Goal: Transaction & Acquisition: Purchase product/service

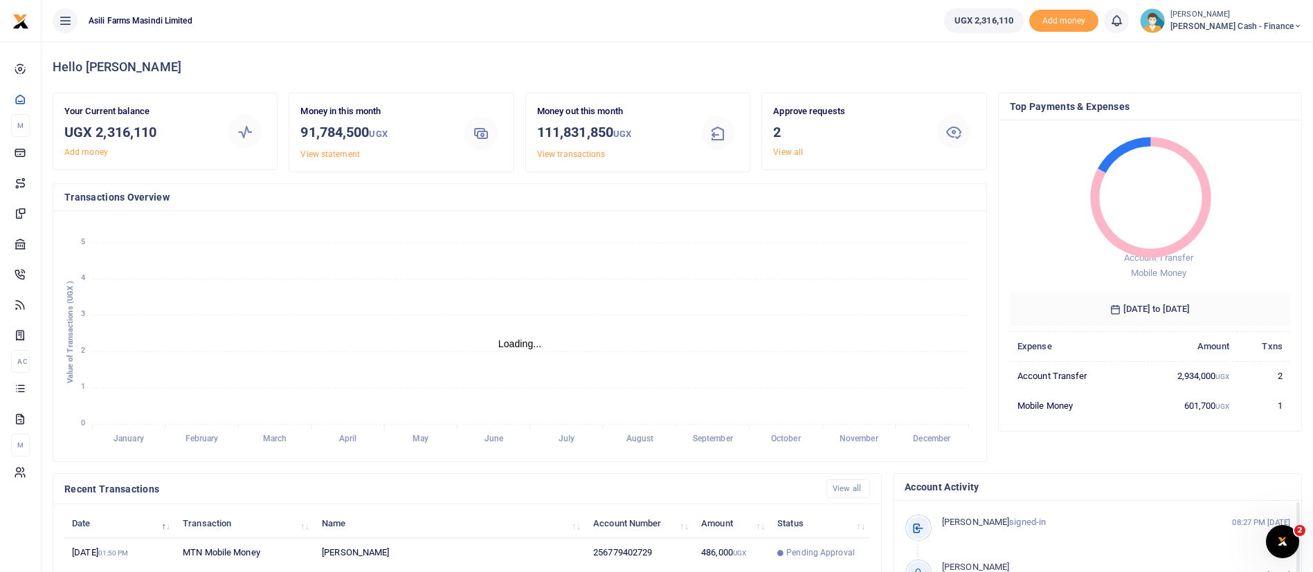
scroll to position [255, 0]
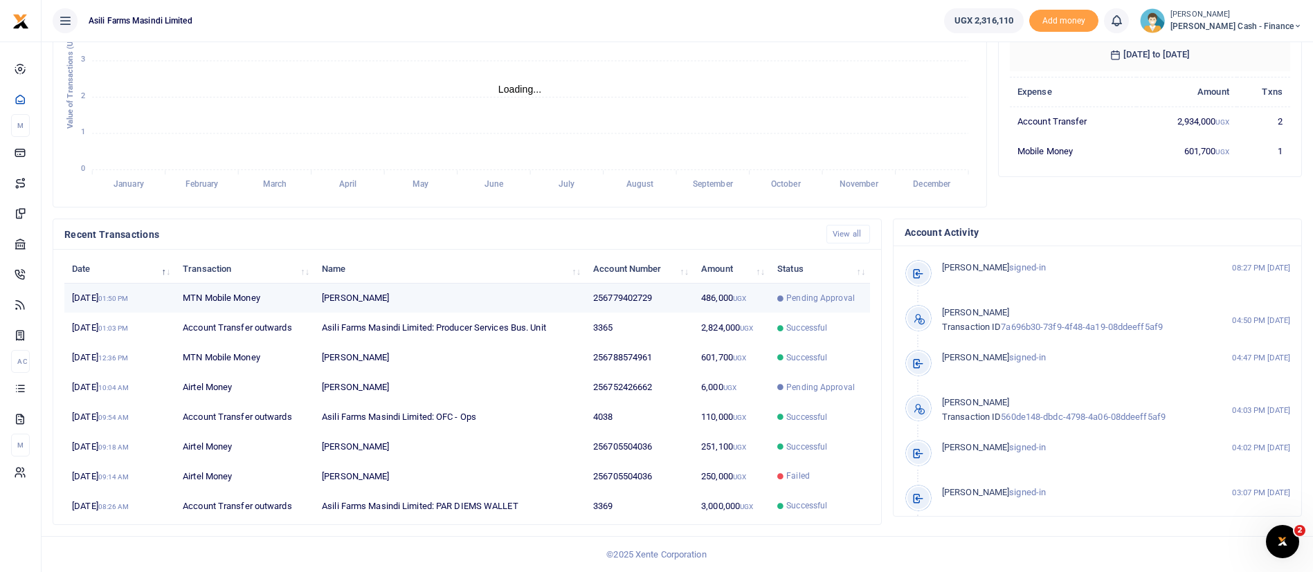
click at [543, 306] on td "[PERSON_NAME]" at bounding box center [449, 299] width 271 height 30
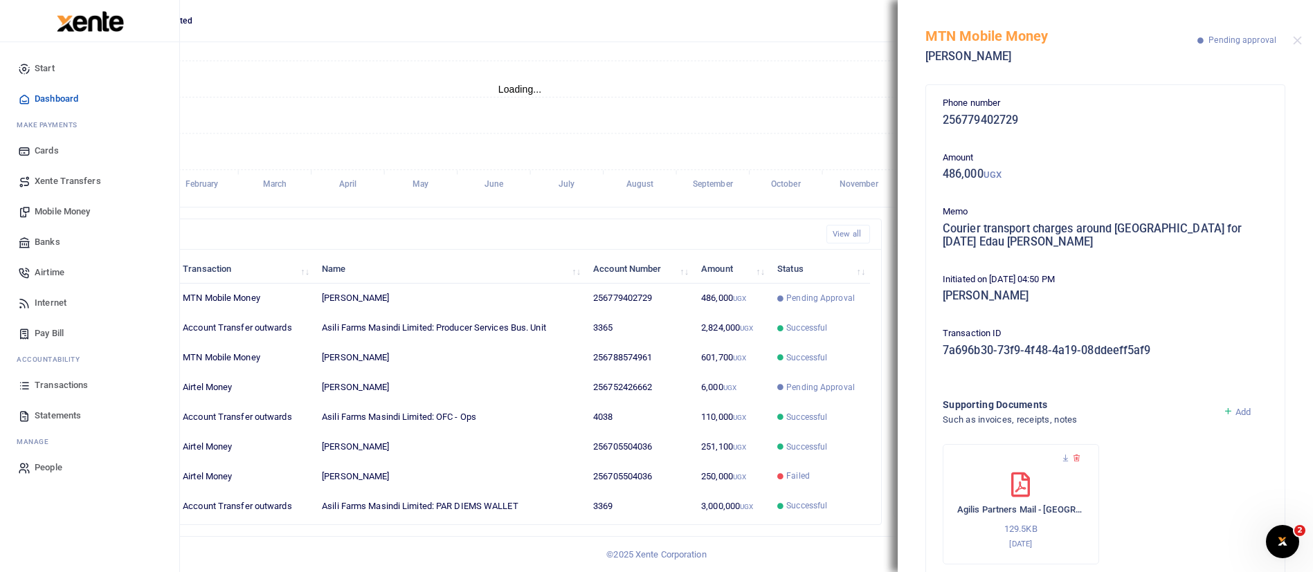
click at [88, 205] on span "Mobile Money" at bounding box center [62, 212] width 55 height 14
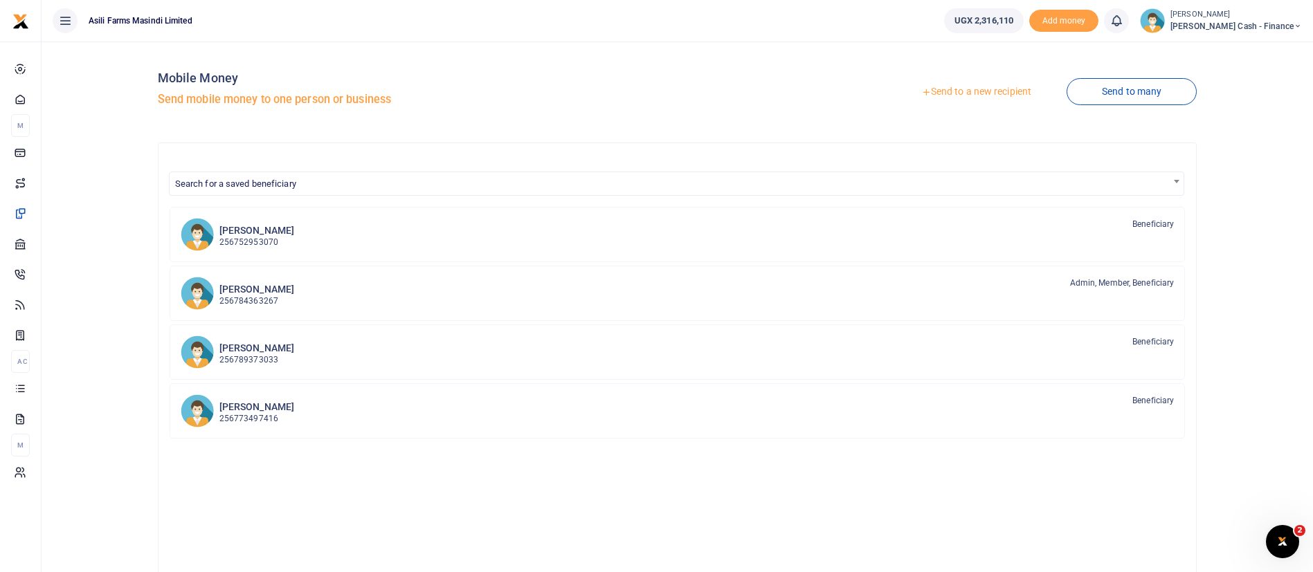
click at [953, 87] on link "Send to a new recipient" at bounding box center [976, 92] width 181 height 25
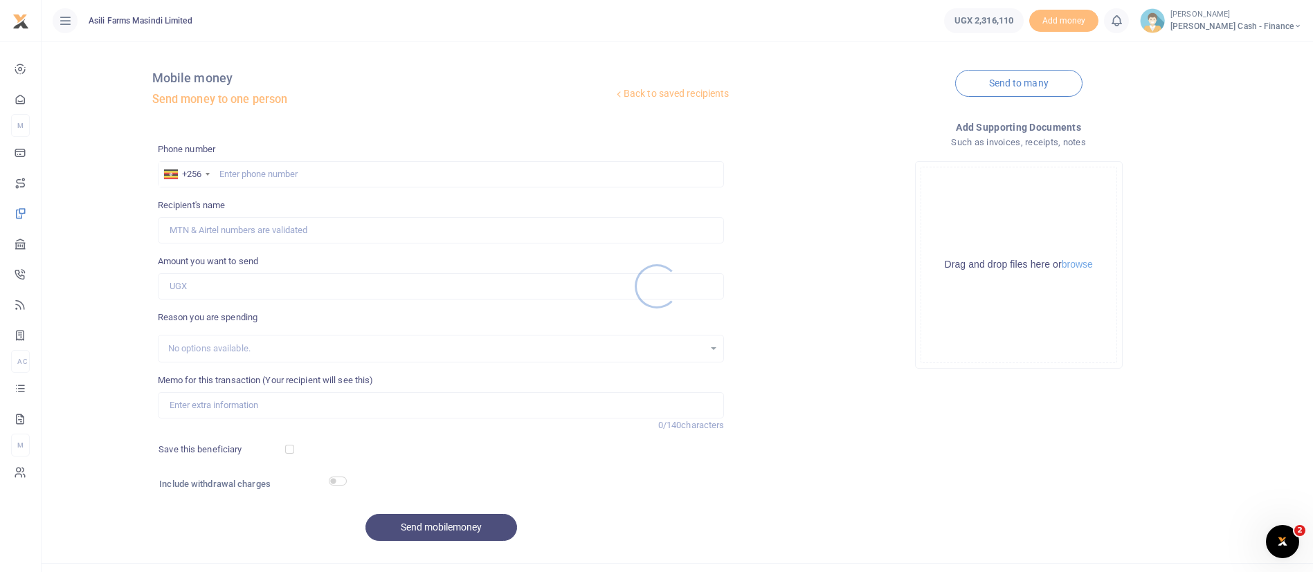
click at [273, 172] on div at bounding box center [656, 286] width 1313 height 572
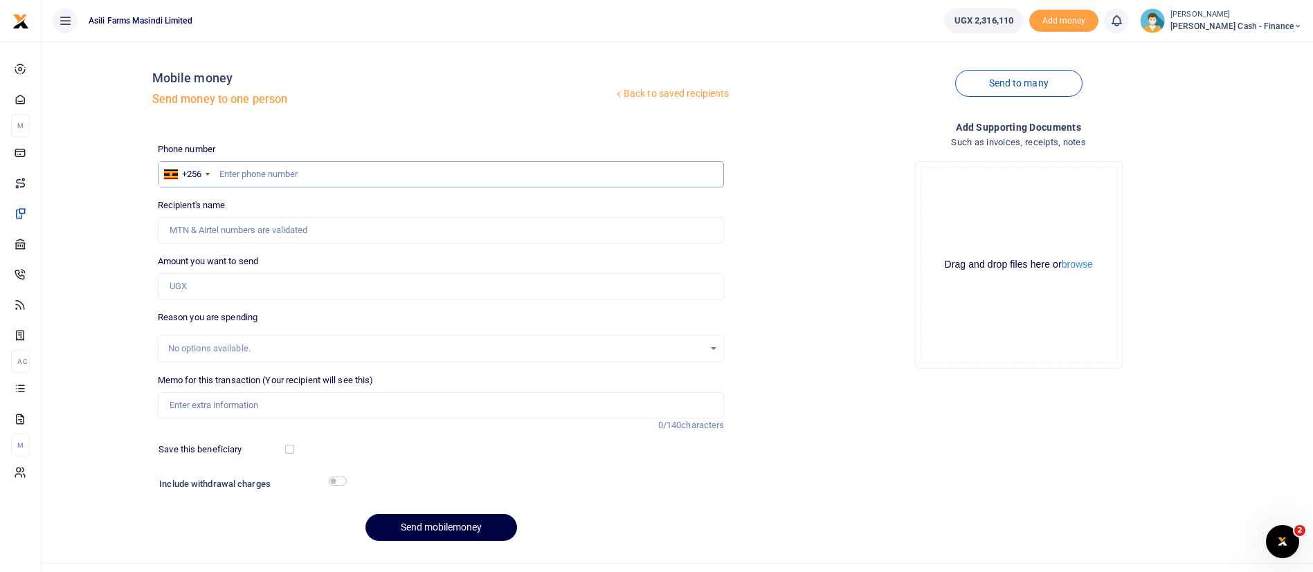
click at [303, 181] on input "text" at bounding box center [441, 174] width 567 height 26
paste input "785 857964"
click at [237, 177] on input "785 857964" at bounding box center [441, 174] width 567 height 26
type input "785857964"
type input "Gerhard Philipp Prinz"
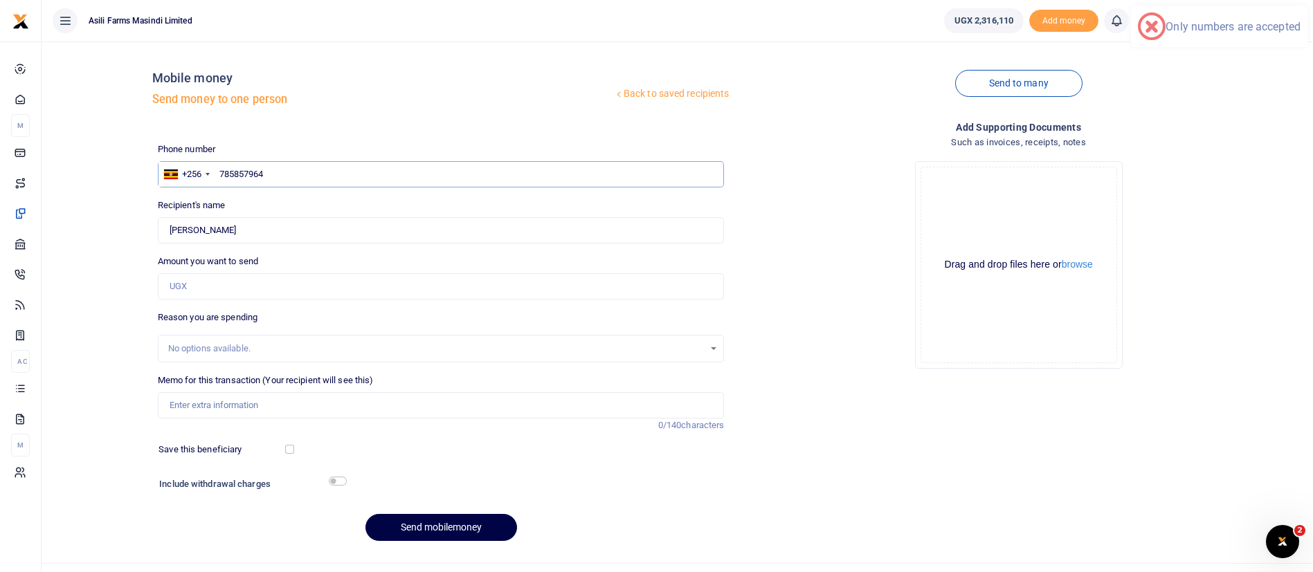
type input "785857964"
click at [214, 288] on input "Amount you want to send" at bounding box center [441, 286] width 567 height 26
type input "250,000"
click at [280, 402] on input "Memo for this transaction (Your recipient will see this)" at bounding box center [441, 405] width 567 height 26
click at [220, 413] on input "Purchase of fuel" at bounding box center [441, 405] width 567 height 26
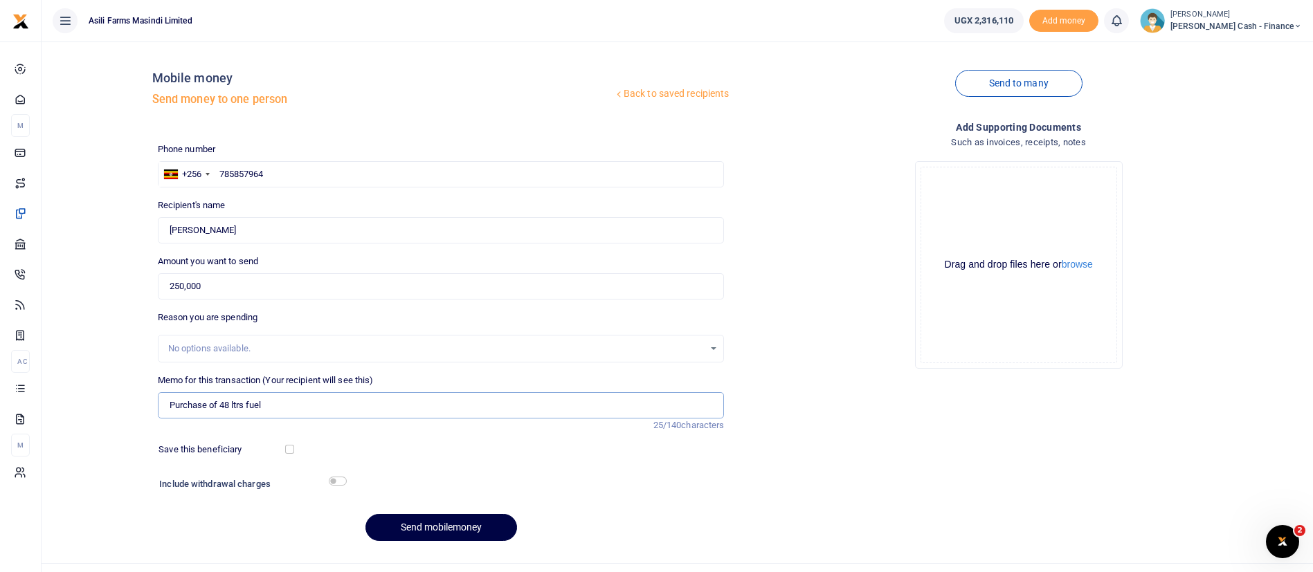
click at [282, 413] on input "Purchase of 48 ltrs fuel" at bounding box center [441, 405] width 567 height 26
click at [554, 398] on input "Purchase of 48 ltrs fuel for director Philipp vehicle UBQ 360j while in Nwoya o…" at bounding box center [441, 405] width 567 height 26
click at [536, 404] on input "Purchase of 48 ltrs fuel for director Philipp vehicle UBQ 360j while in Nwoya o…" at bounding box center [441, 405] width 567 height 26
click at [228, 408] on input "Purchase of 48 ltrs fuel for director Philipp vehicle UBQ 360j while in Nwoya o…" at bounding box center [441, 405] width 567 height 26
type input "Purchase of 46 ltrs fuel for director Philipp vehicle UBQ 360j while in Nwoya o…"
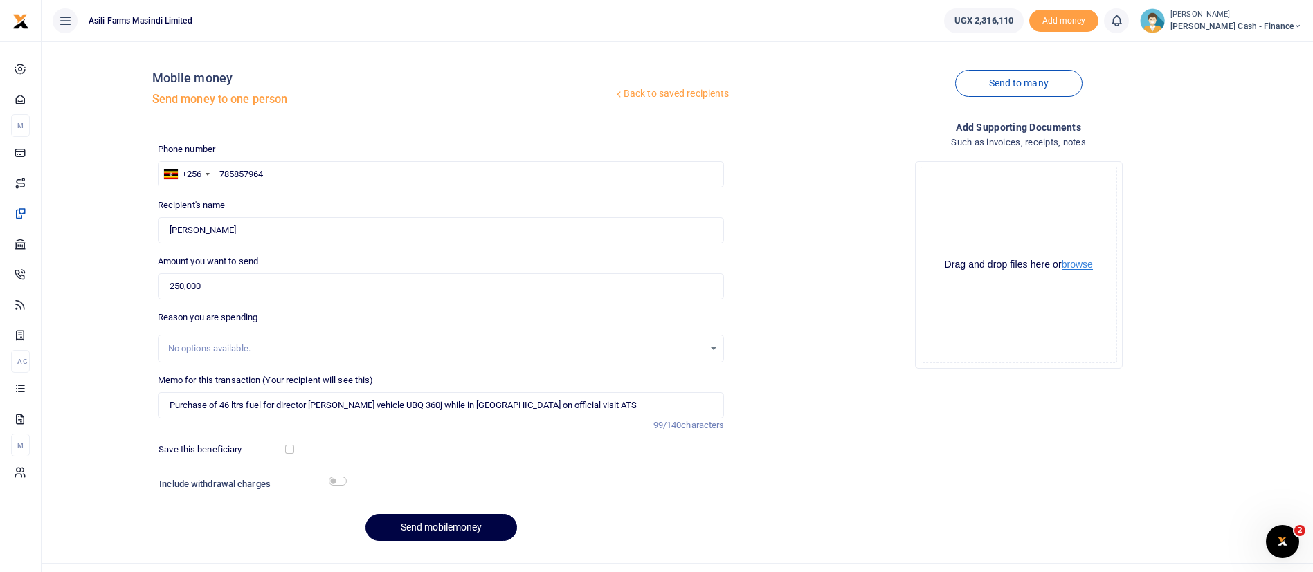
click at [1088, 260] on button "browse" at bounding box center [1077, 265] width 31 height 10
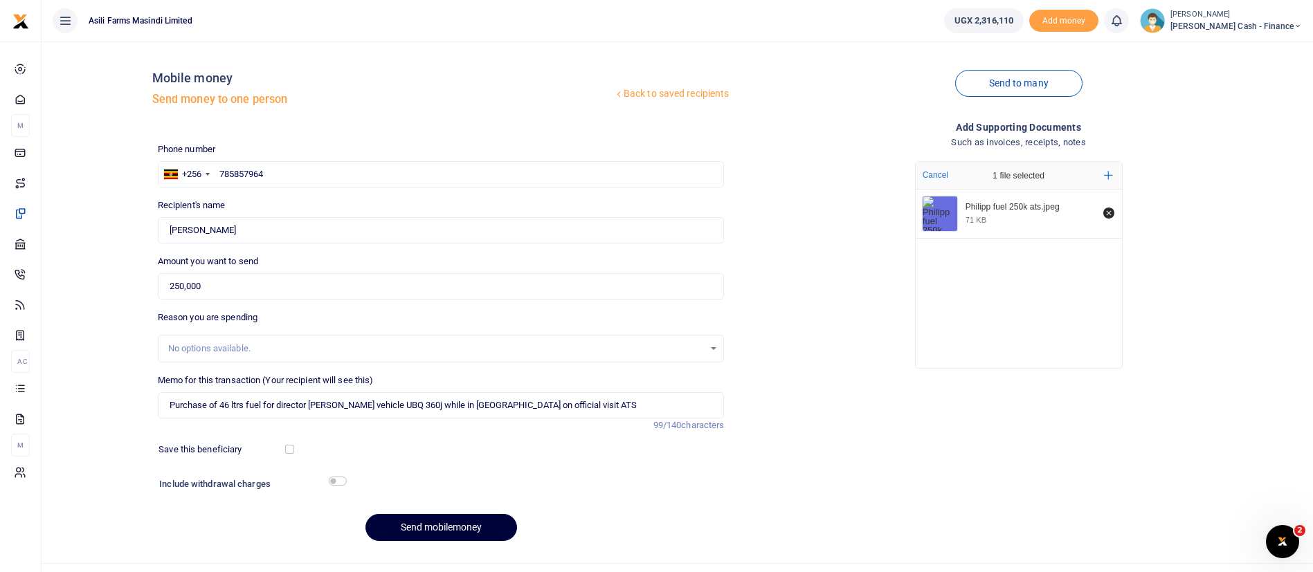
click at [445, 519] on button "Send mobilemoney" at bounding box center [441, 527] width 152 height 27
